Goal: Check status

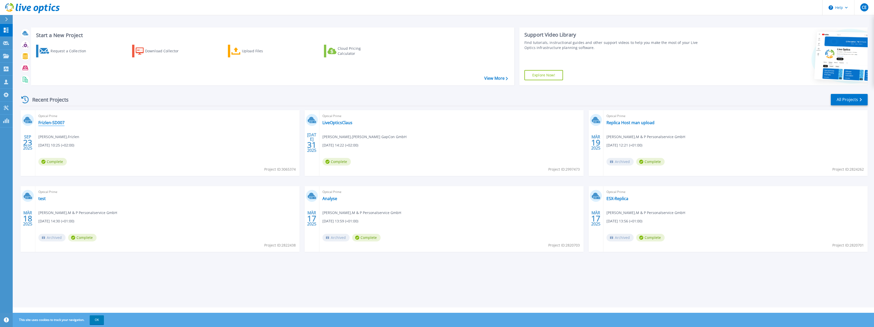
click at [45, 124] on link "Frizlen-SD007" at bounding box center [51, 122] width 26 height 5
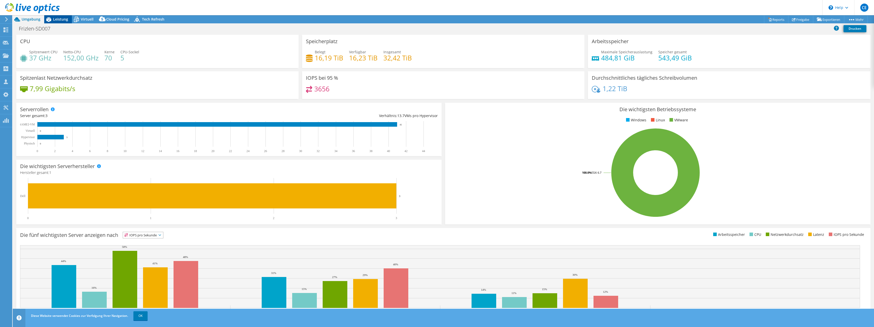
click at [61, 20] on span "Leistung" at bounding box center [60, 19] width 15 height 5
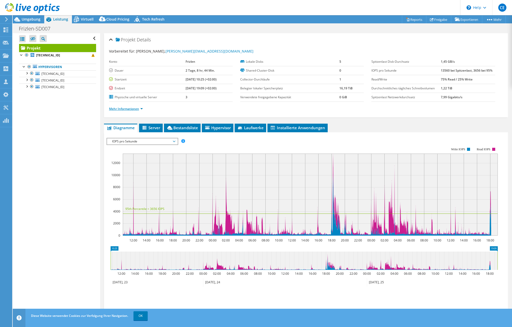
click at [114, 108] on link "Mehr Informationen" at bounding box center [126, 109] width 34 height 4
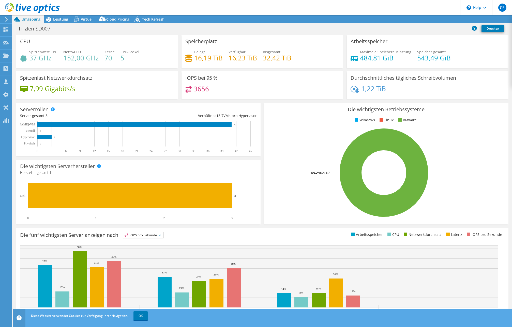
select select "USD"
